Goal: Information Seeking & Learning: Understand process/instructions

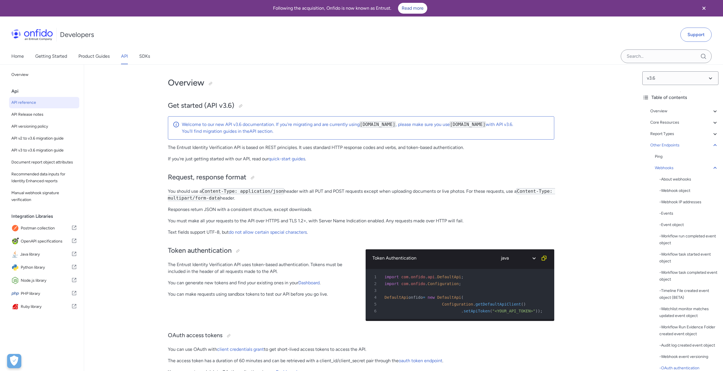
select select "java"
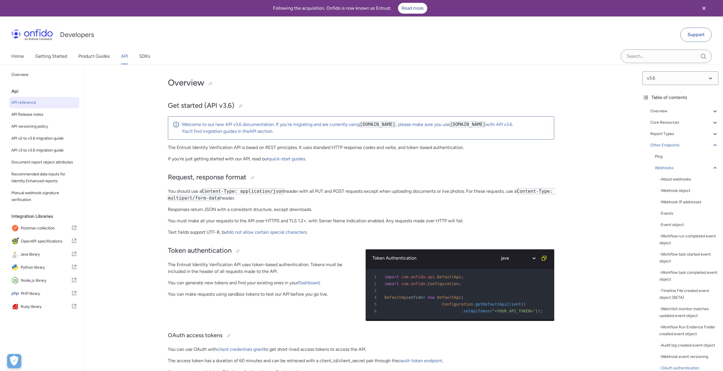
select select "java"
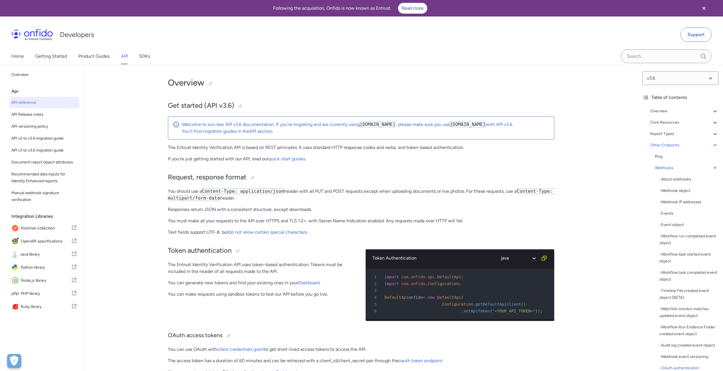
select select "java"
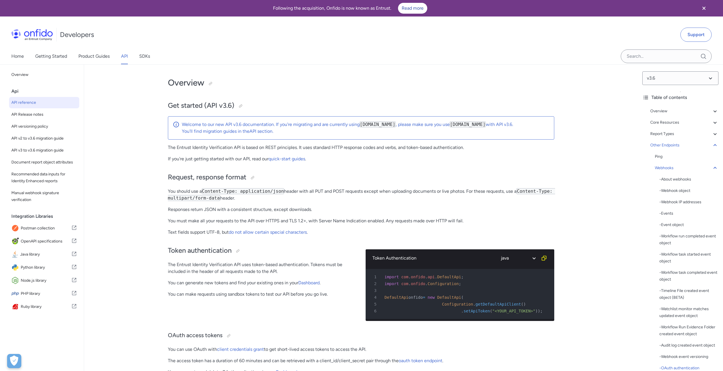
select select "java"
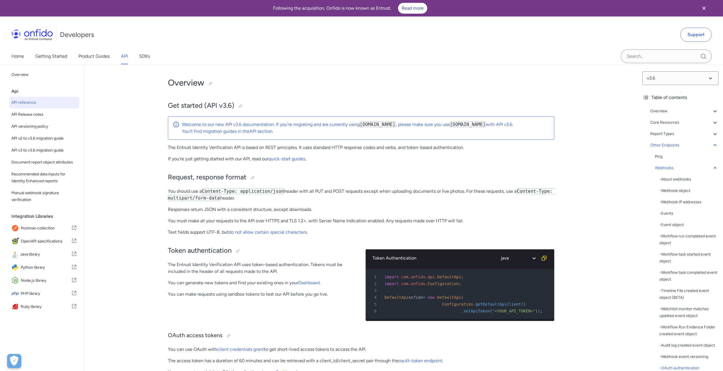
select select "java"
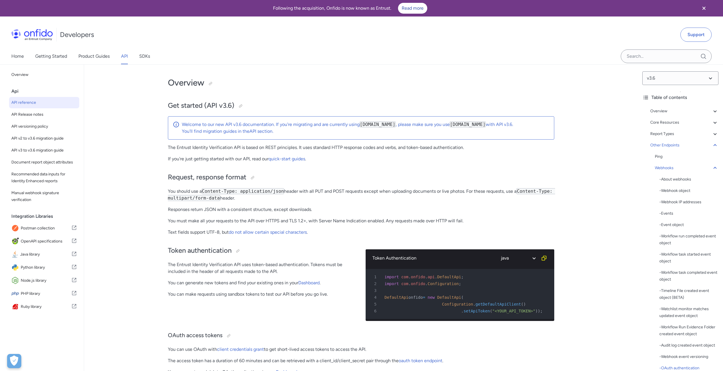
select select "java"
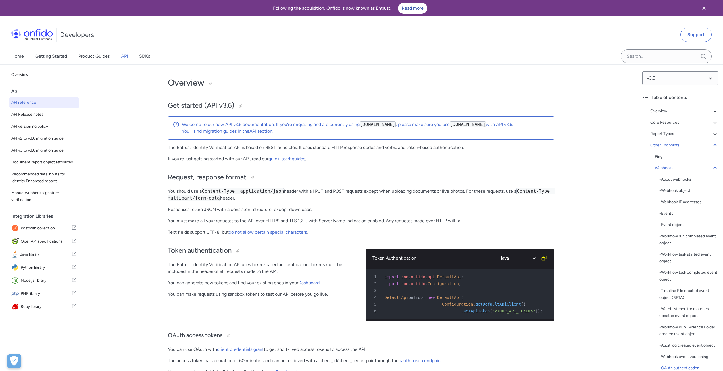
select select "java"
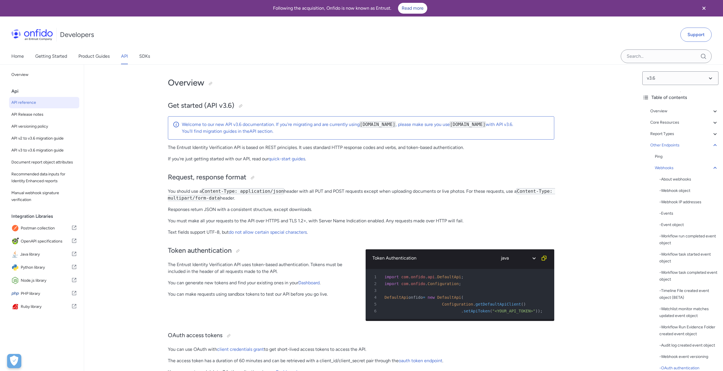
select select "java"
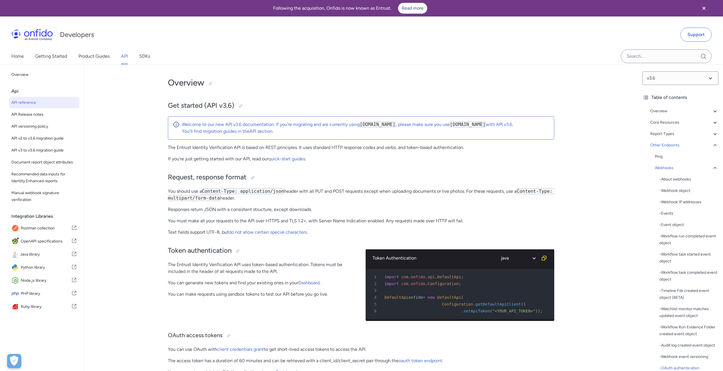
select select "java"
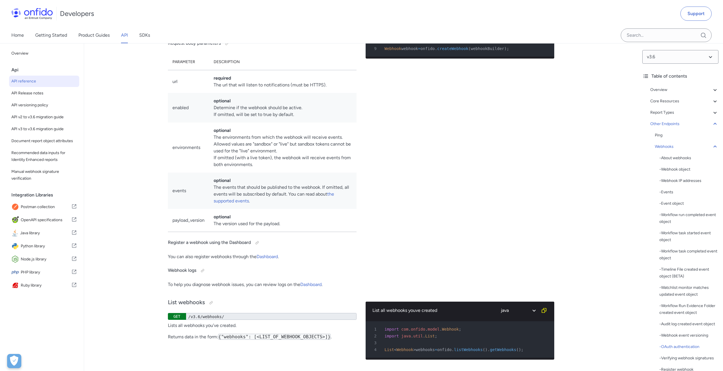
scroll to position [0, 12]
